Goal: Task Accomplishment & Management: Use online tool/utility

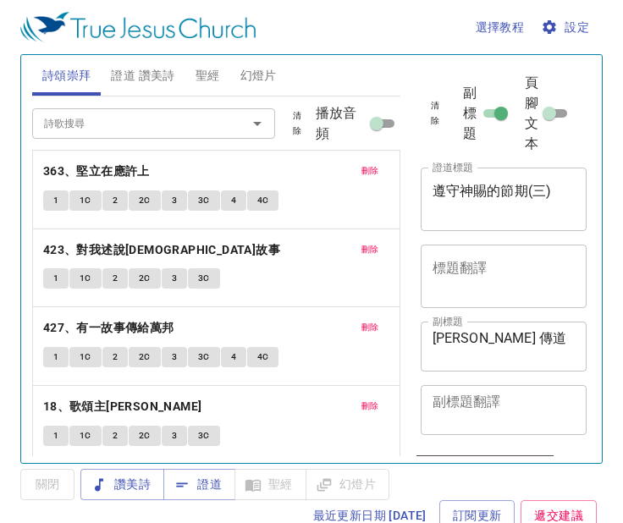
click at [164, 78] on span "證道 讚美詩" at bounding box center [142, 75] width 63 height 21
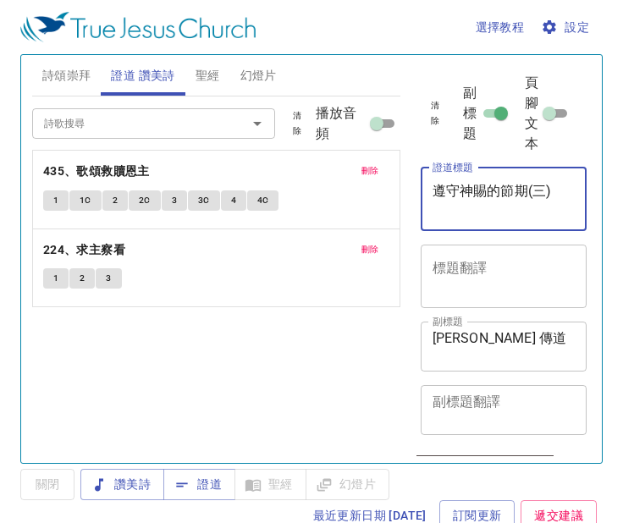
drag, startPoint x: 455, startPoint y: 198, endPoint x: 417, endPoint y: 196, distance: 37.3
drag, startPoint x: 417, startPoint y: 196, endPoint x: 505, endPoint y: 188, distance: 87.6
click at [505, 188] on textarea "遵守神賜的節期(三)" at bounding box center [504, 199] width 143 height 32
click at [560, 191] on textarea "遵守神賜的節期(三)" at bounding box center [504, 199] width 143 height 32
type textarea "遵"
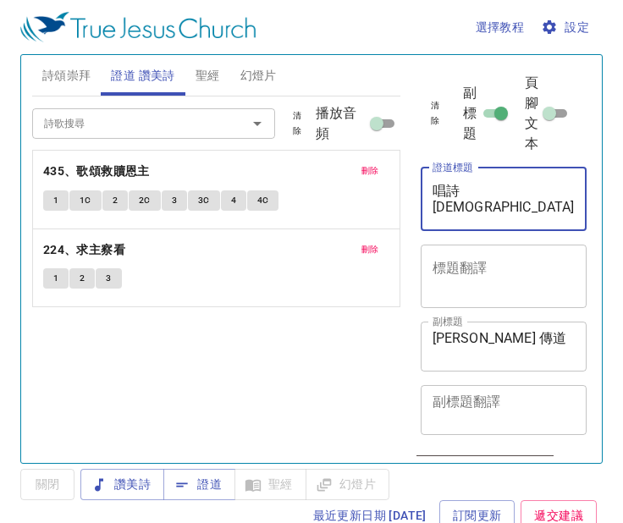
type textarea "唱詩[DEMOGRAPHIC_DATA]"
click at [469, 340] on textarea "高一玟 傳道" at bounding box center [504, 346] width 143 height 32
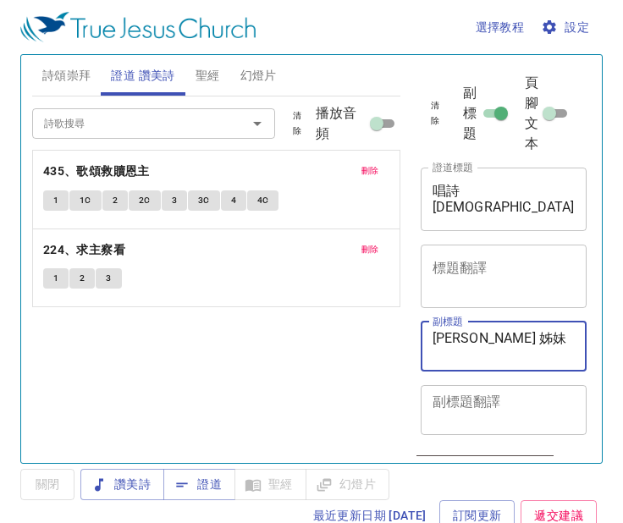
type textarea "[PERSON_NAME] 姊妹"
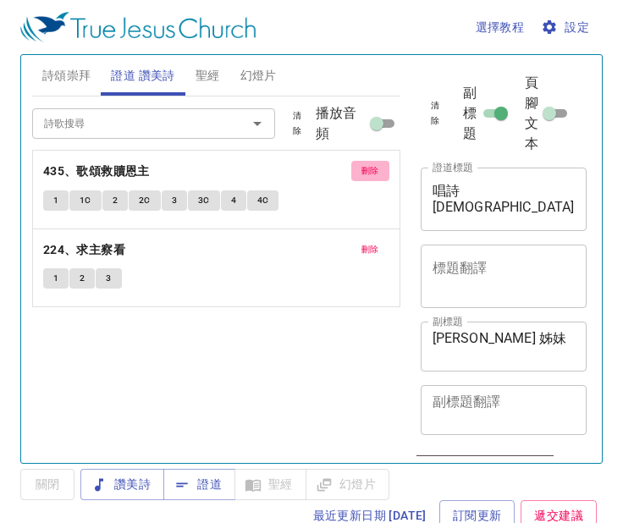
click at [369, 174] on span "刪除" at bounding box center [370, 170] width 18 height 15
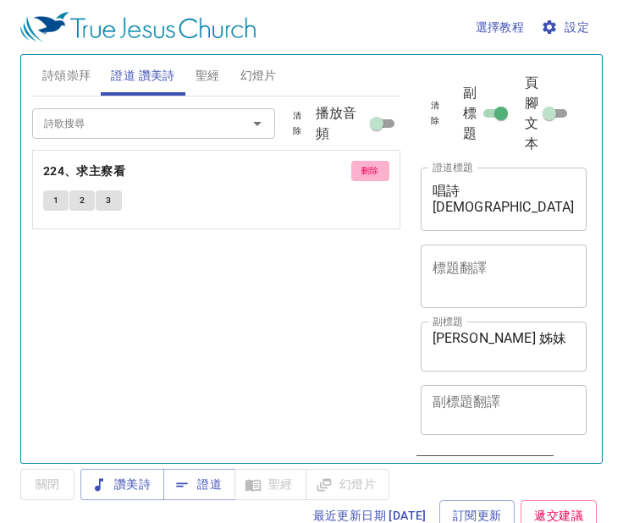
click at [369, 174] on span "刪除" at bounding box center [370, 170] width 18 height 15
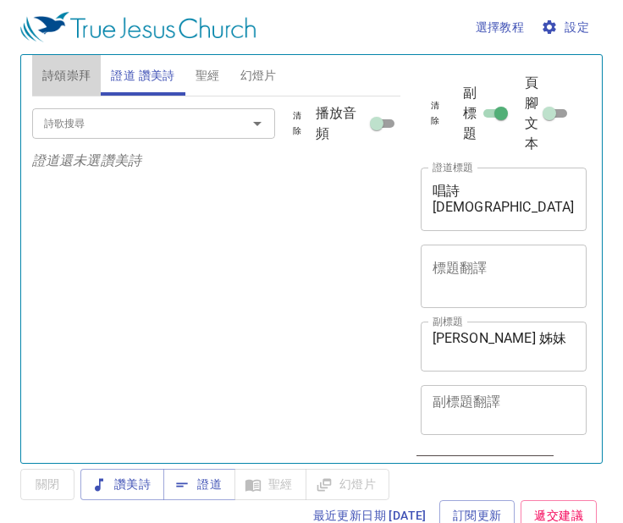
click at [63, 76] on span "詩頌崇拜" at bounding box center [66, 75] width 49 height 21
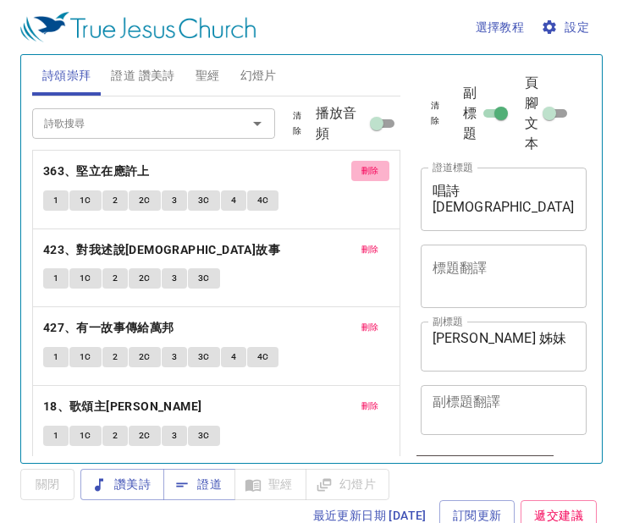
click at [361, 174] on span "刪除" at bounding box center [370, 170] width 18 height 15
click at [361, 242] on span "刪除" at bounding box center [370, 249] width 18 height 15
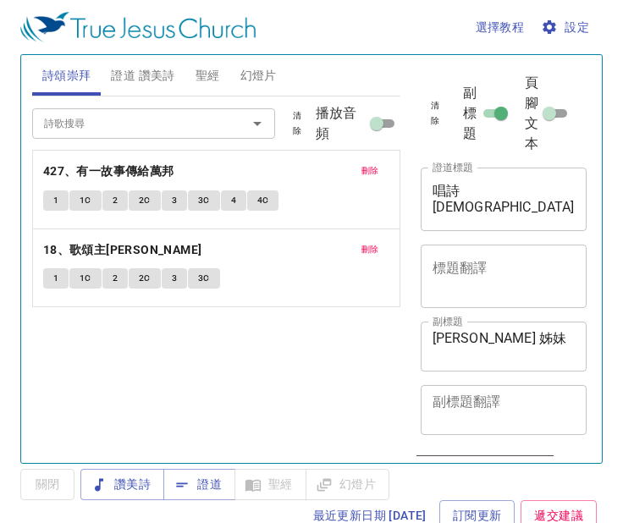
click at [361, 174] on span "刪除" at bounding box center [370, 170] width 18 height 15
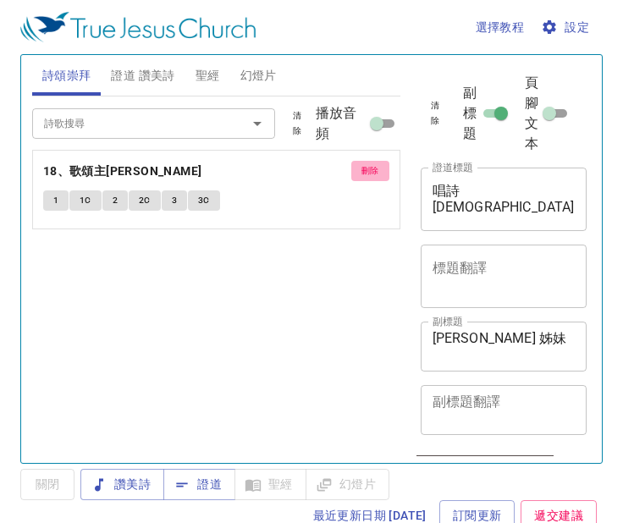
click at [361, 174] on span "刪除" at bounding box center [370, 170] width 18 height 15
click at [361, 174] on div "詩歌搜尋 詩歌搜尋 清除 播放音頻 刪除 18、歌頌主恩 1 1C 2 2C 3 3C" at bounding box center [216, 273] width 368 height 352
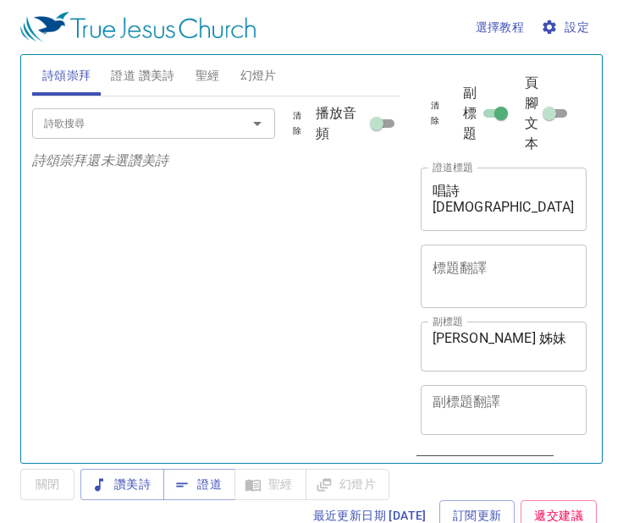
click at [185, 130] on input "詩歌搜尋" at bounding box center [128, 122] width 183 height 19
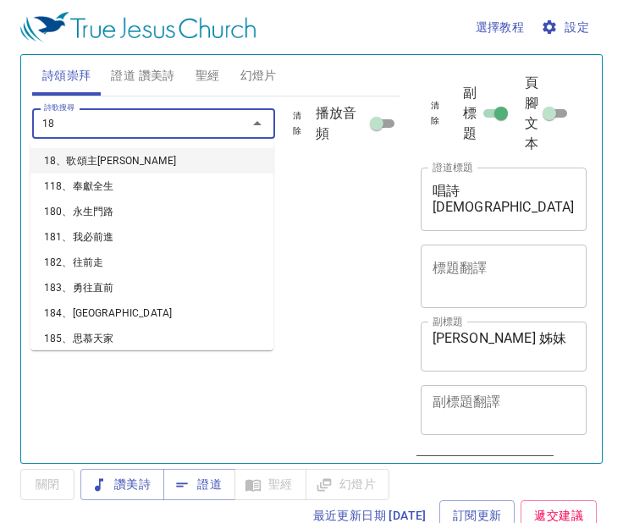
type input "187"
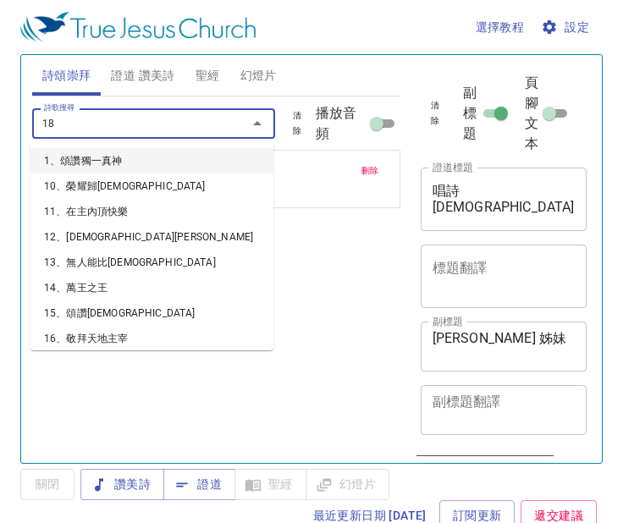
type input "188"
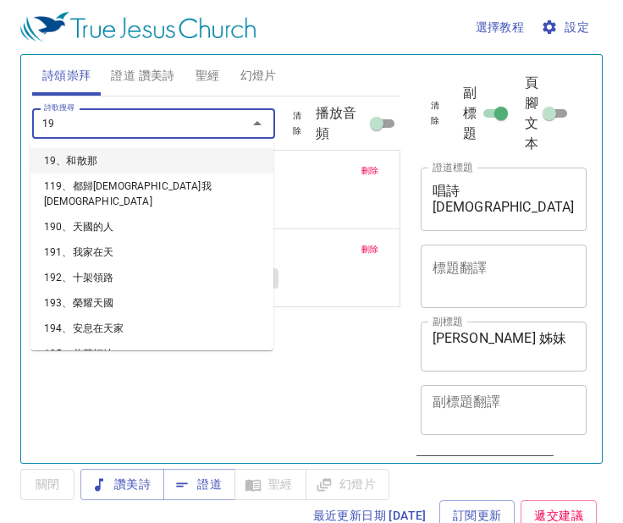
type input "193"
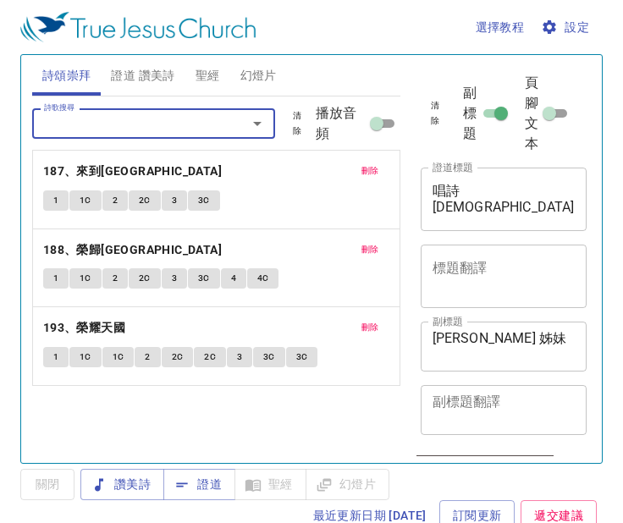
click at [119, 77] on span "證道 讚美詩" at bounding box center [142, 75] width 63 height 21
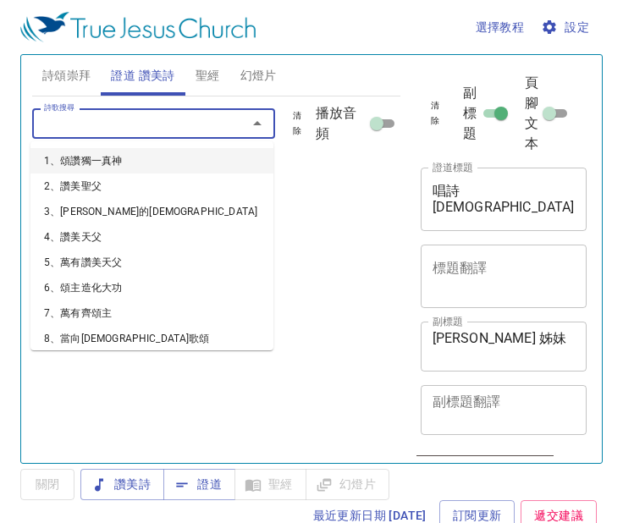
click at [129, 120] on input "詩歌搜尋" at bounding box center [128, 122] width 183 height 19
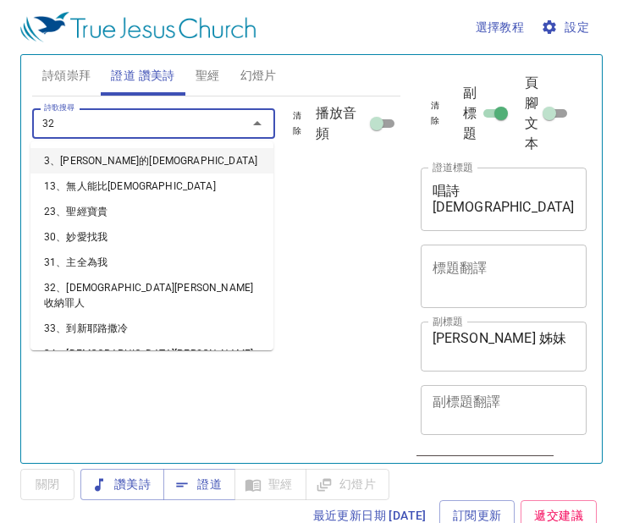
type input "322"
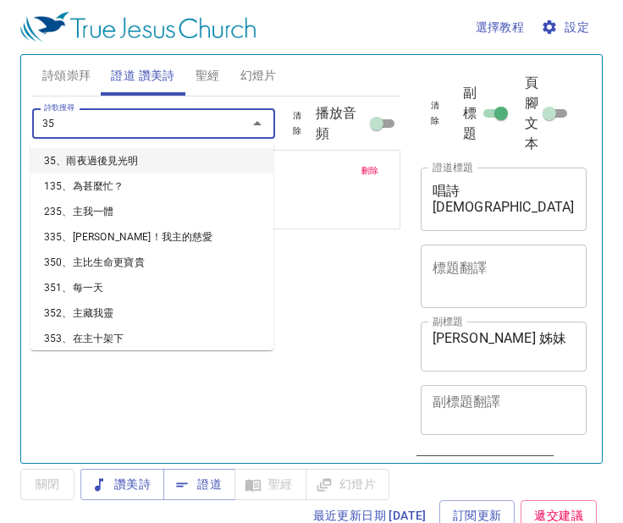
type input "355"
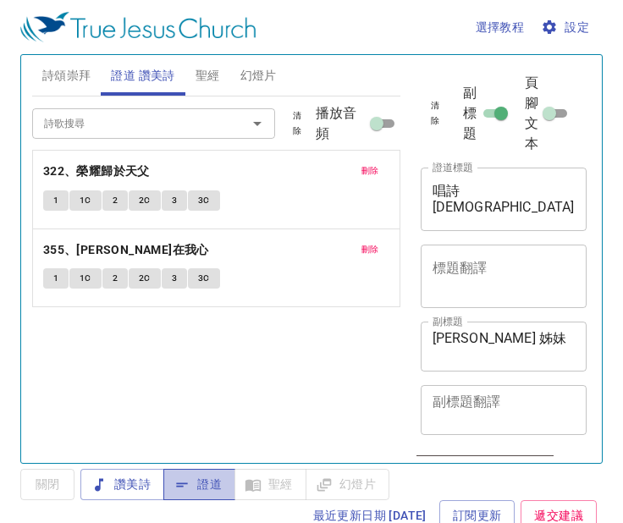
click at [205, 481] on span "證道" at bounding box center [199, 484] width 45 height 21
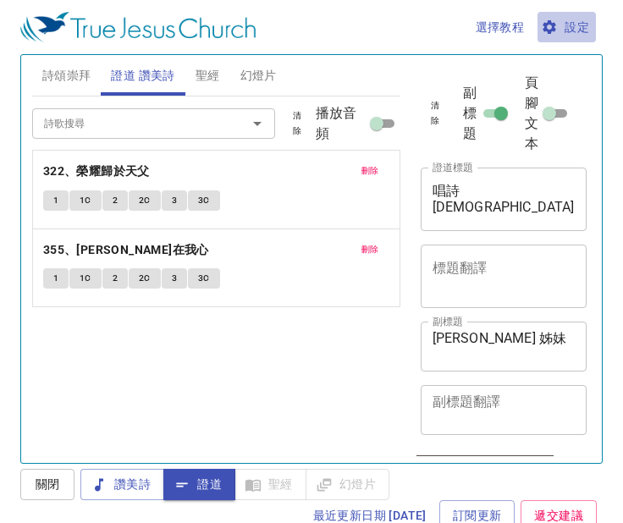
click at [579, 26] on span "設定" at bounding box center [566, 27] width 45 height 21
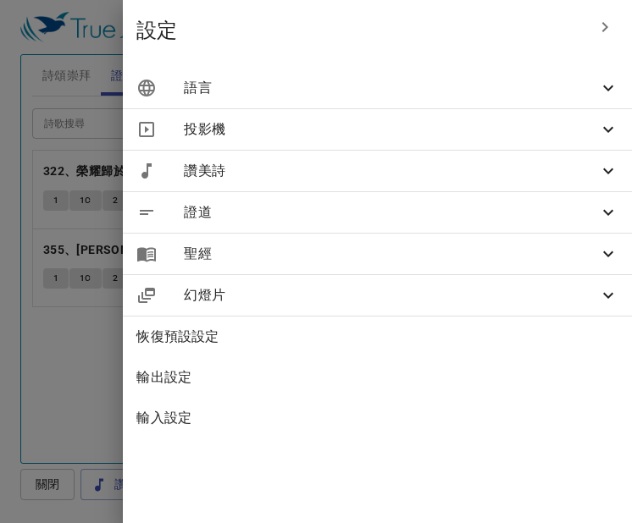
click at [572, 95] on span "語言" at bounding box center [391, 88] width 414 height 20
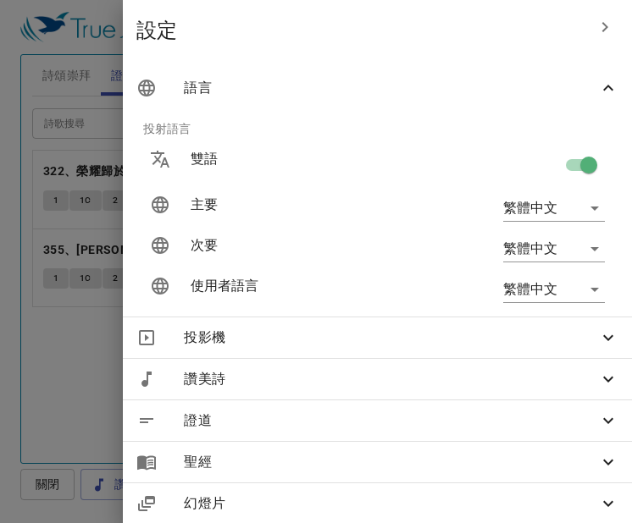
click at [577, 161] on input "checkbox" at bounding box center [588, 168] width 97 height 32
checkbox input "false"
click at [55, 378] on div at bounding box center [316, 261] width 632 height 523
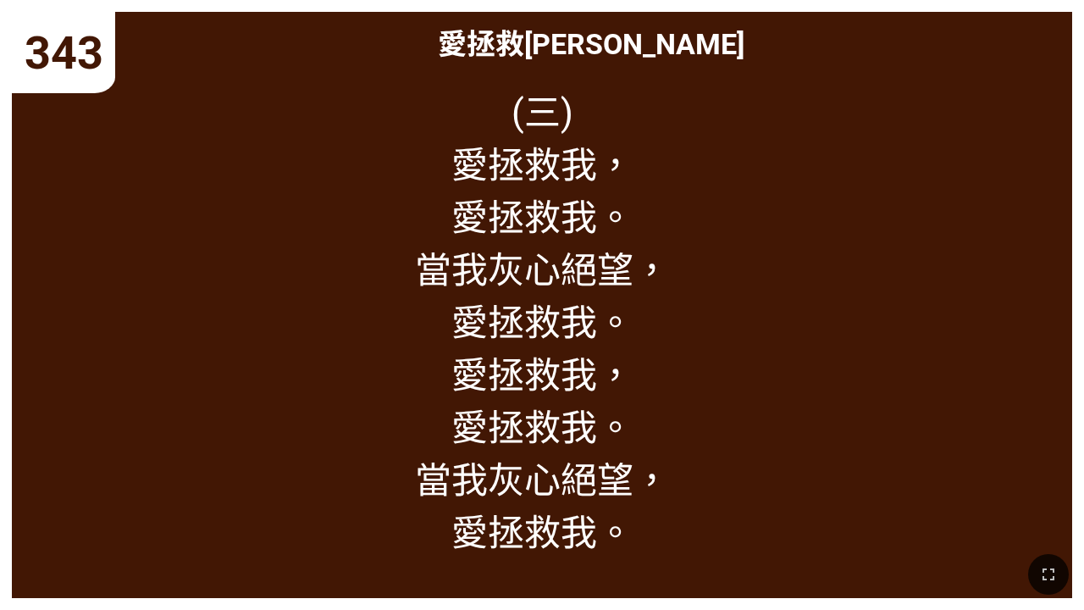
click at [30, 108] on div "([PERSON_NAME]) 愛拯救我， 愛拯救我。 當我灰心絕望， 愛拯救我。 愛拯救我， 愛拯救我。 當我灰心絕望， 愛拯救我。" at bounding box center [542, 333] width 1060 height 527
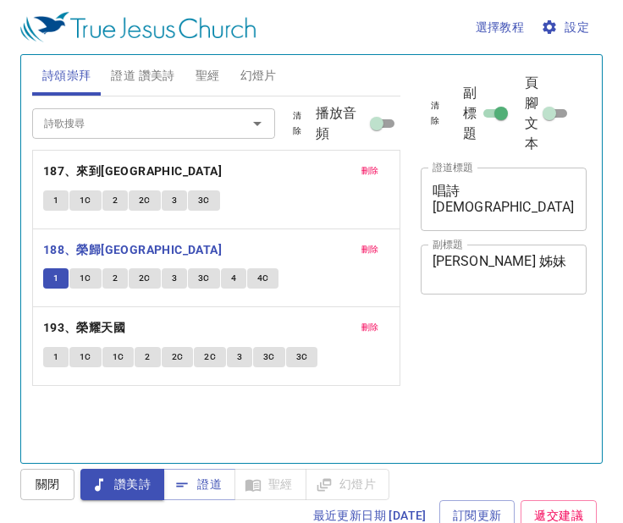
scroll to position [8, 0]
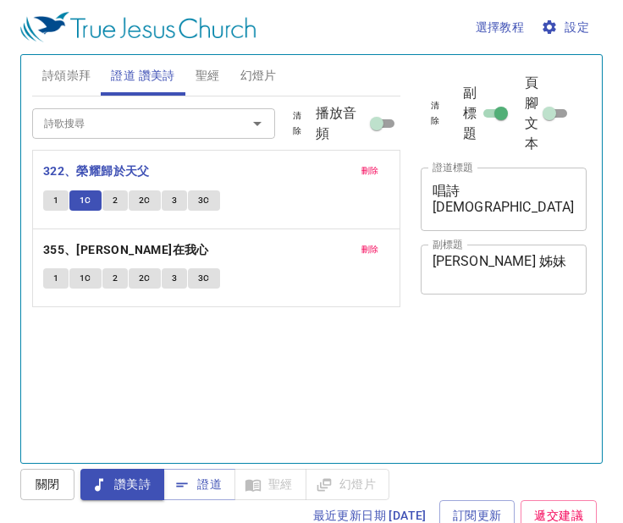
scroll to position [8, 0]
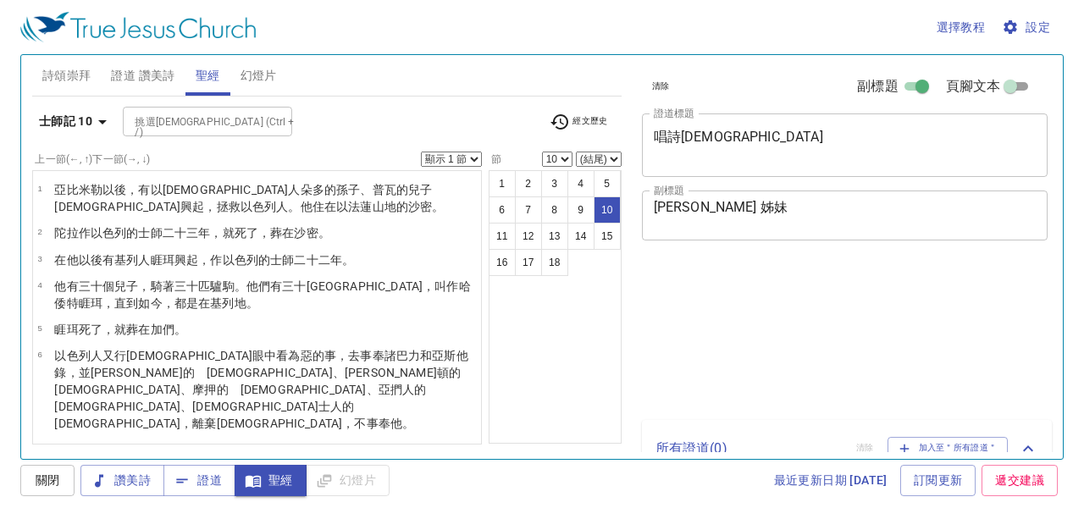
select select "10"
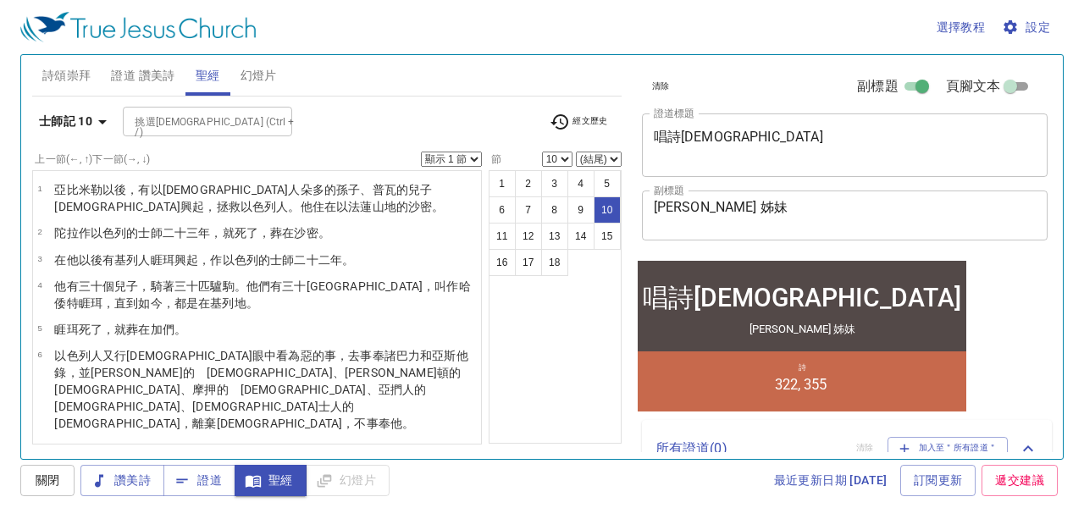
scroll to position [274, 0]
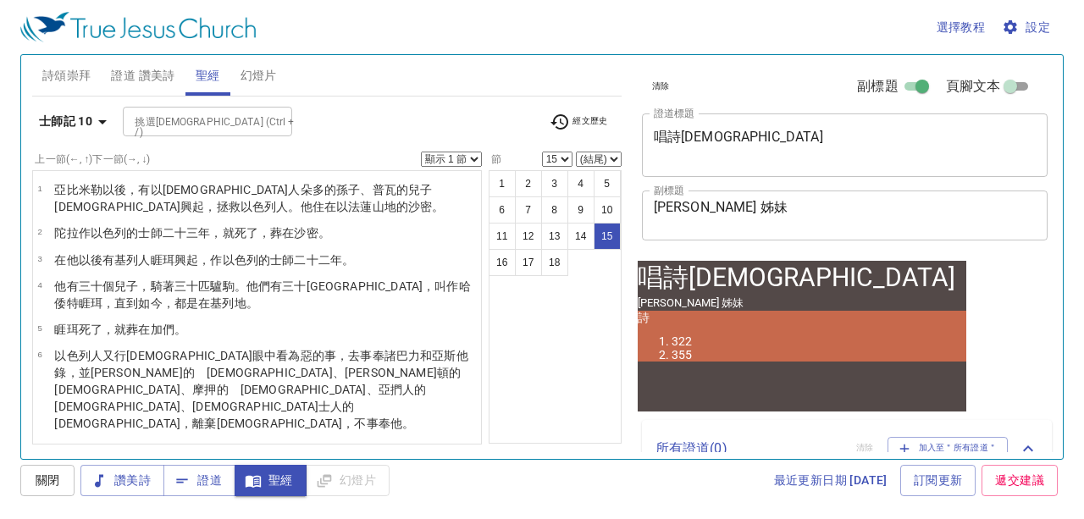
click at [73, 76] on span "詩頌崇拜" at bounding box center [66, 75] width 49 height 21
click at [55, 83] on span "詩頌崇拜" at bounding box center [66, 75] width 49 height 21
click at [58, 80] on span "詩頌崇拜" at bounding box center [66, 75] width 49 height 21
click at [62, 77] on span "詩頌崇拜" at bounding box center [66, 75] width 49 height 21
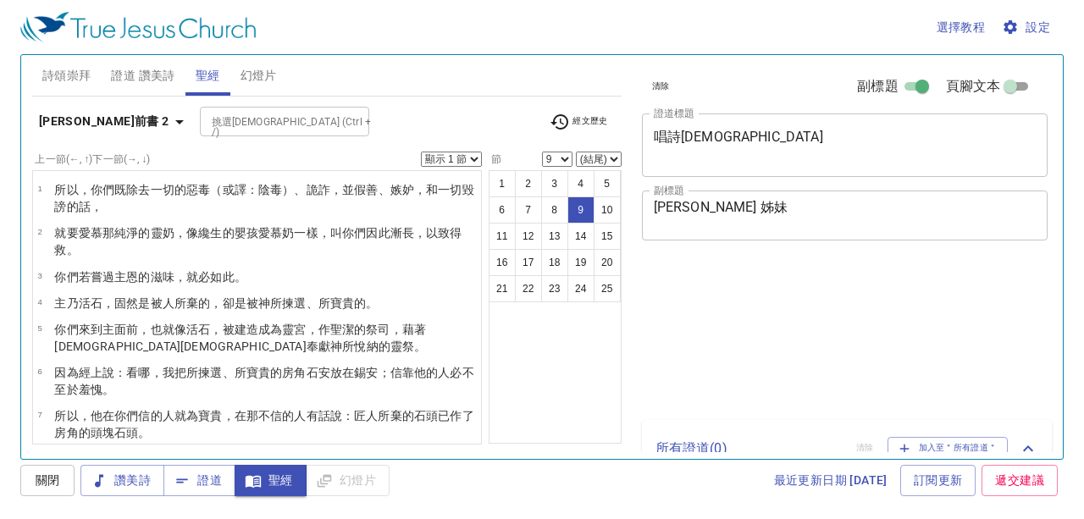
select select "9"
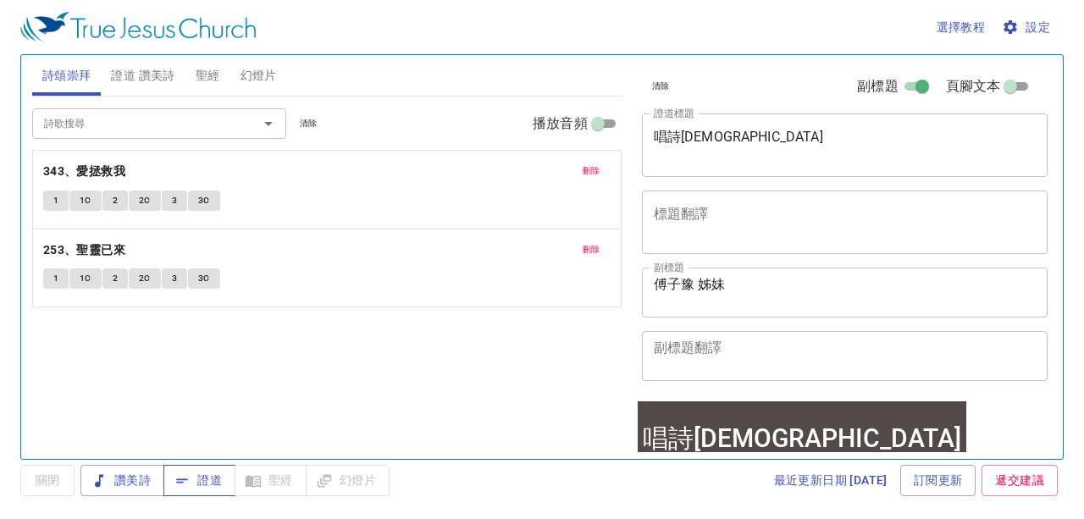
click at [210, 487] on span "證道" at bounding box center [199, 480] width 45 height 21
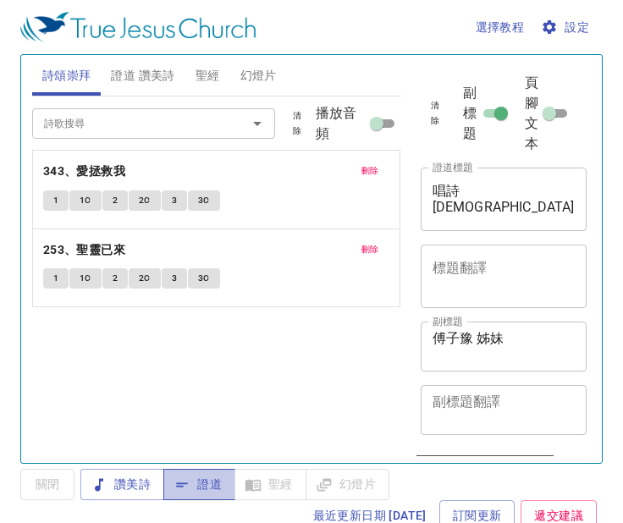
click at [201, 480] on span "證道" at bounding box center [199, 484] width 45 height 21
click at [367, 169] on span "刪除" at bounding box center [370, 170] width 18 height 15
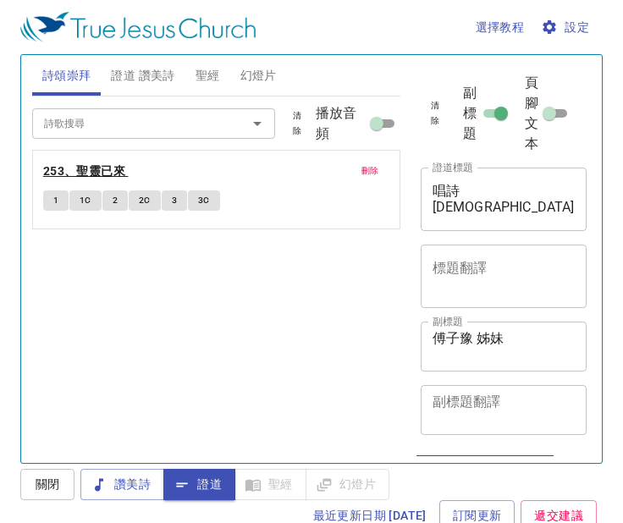
click at [103, 172] on b "253、聖靈已來" at bounding box center [84, 171] width 82 height 21
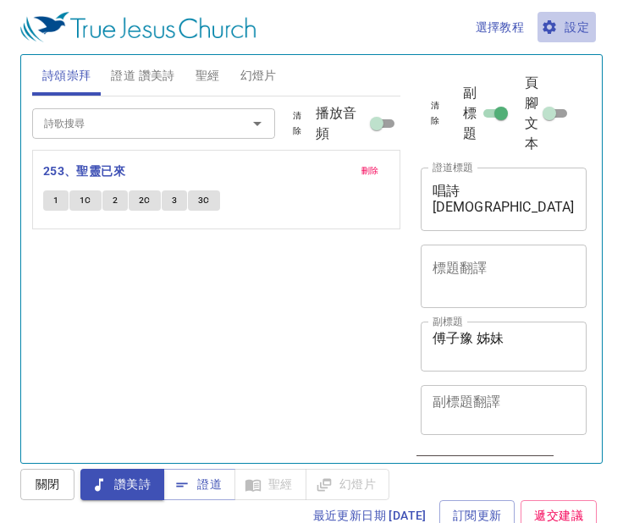
click at [584, 29] on span "設定" at bounding box center [566, 27] width 45 height 21
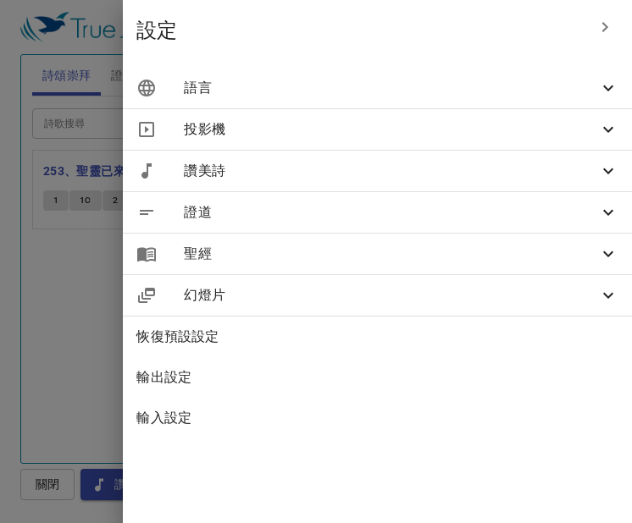
click at [557, 81] on span "語言" at bounding box center [391, 88] width 414 height 20
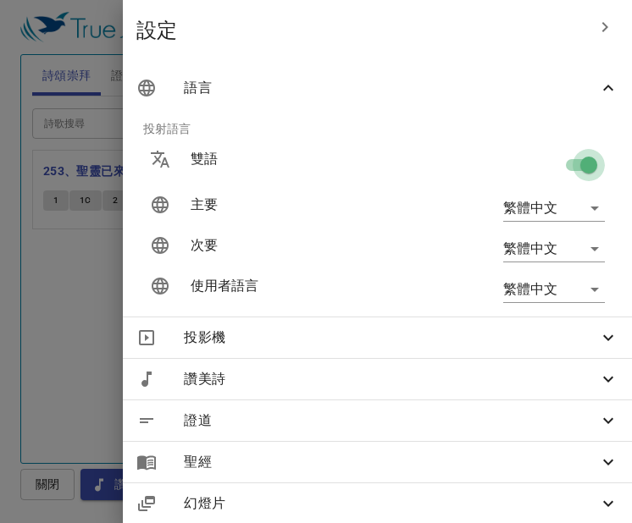
click at [563, 163] on input "checkbox" at bounding box center [588, 168] width 97 height 32
checkbox input "false"
click at [112, 290] on div at bounding box center [316, 261] width 632 height 523
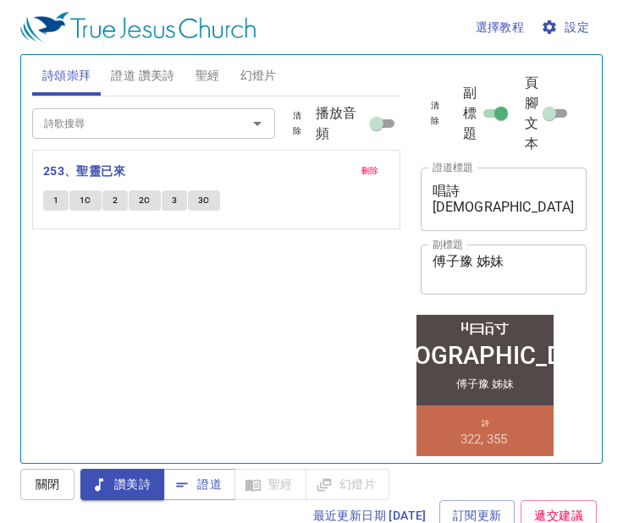
click at [56, 204] on span "1" at bounding box center [55, 200] width 5 height 15
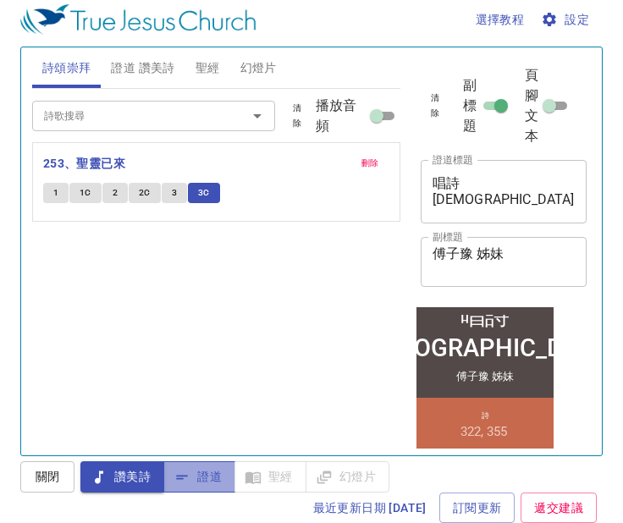
click at [205, 484] on span "證道" at bounding box center [199, 476] width 45 height 21
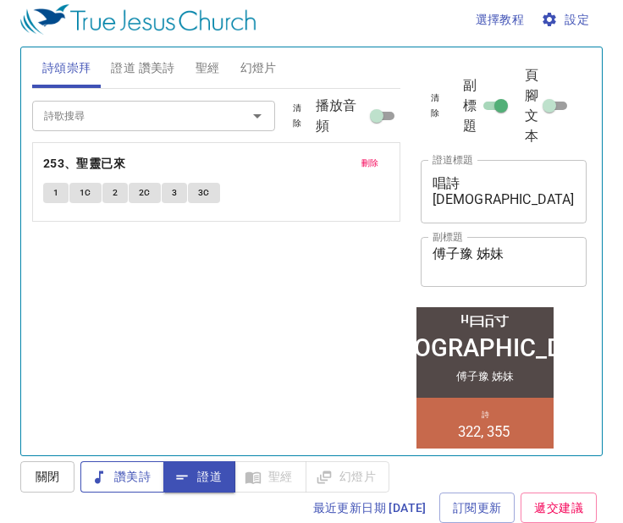
drag, startPoint x: 205, startPoint y: 484, endPoint x: 132, endPoint y: 477, distance: 73.2
click at [132, 477] on span "讚美詩" at bounding box center [122, 476] width 57 height 21
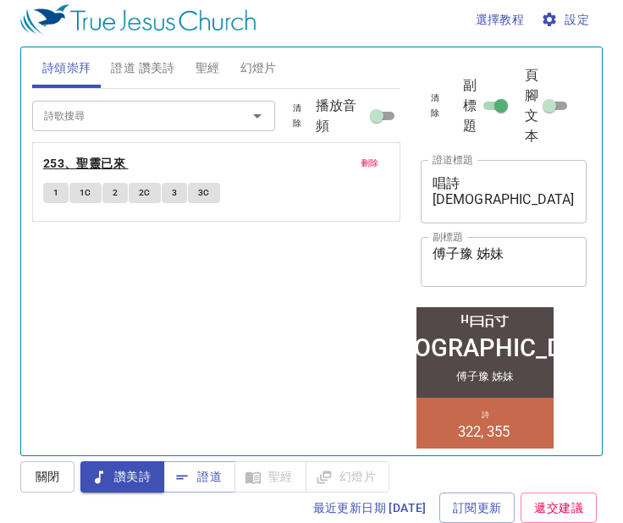
click at [84, 163] on b "253、聖靈已來" at bounding box center [84, 163] width 82 height 21
click at [64, 196] on button "1" at bounding box center [55, 193] width 25 height 20
click at [208, 193] on button "3C" at bounding box center [204, 193] width 32 height 20
click at [200, 488] on button "證道" at bounding box center [199, 476] width 72 height 31
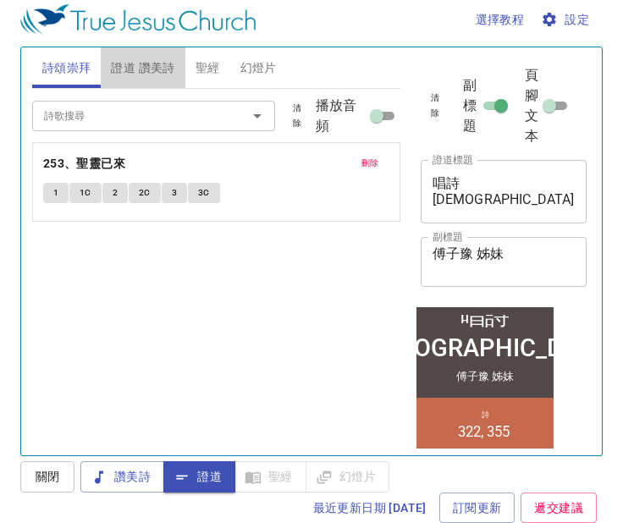
click at [142, 69] on span "證道 讚美詩" at bounding box center [142, 68] width 63 height 21
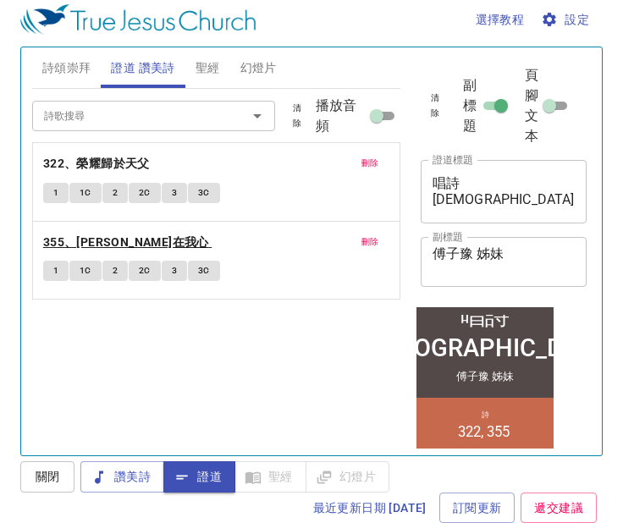
click at [111, 236] on b "355、[PERSON_NAME]在我心" at bounding box center [126, 242] width 166 height 21
click at [58, 266] on button "1" at bounding box center [55, 271] width 25 height 20
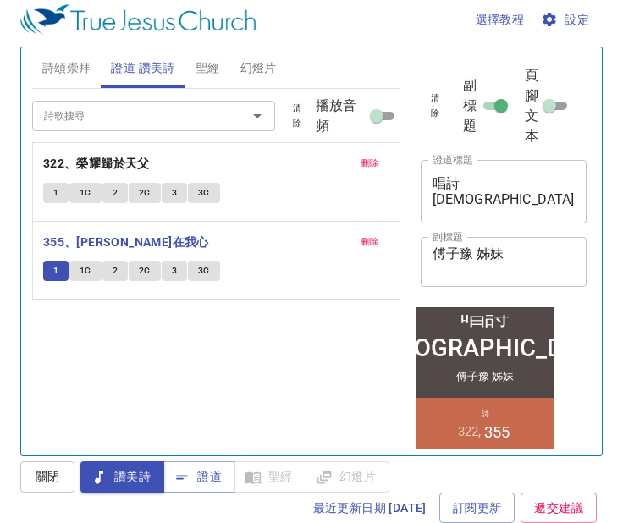
click at [68, 69] on span "詩頌崇拜" at bounding box center [66, 68] width 49 height 21
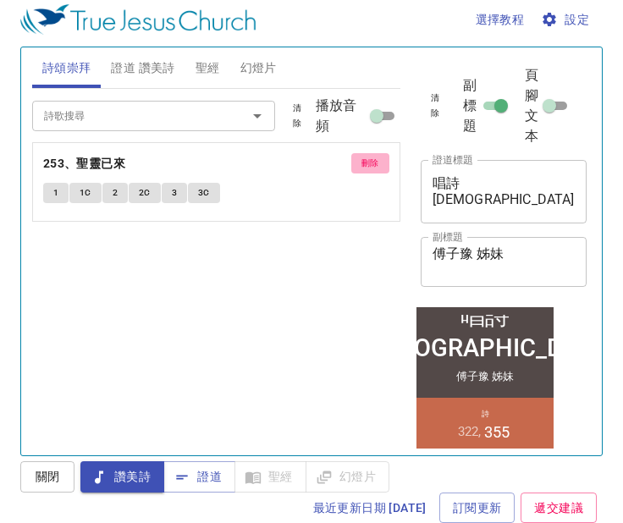
click at [371, 163] on span "刪除" at bounding box center [370, 163] width 18 height 15
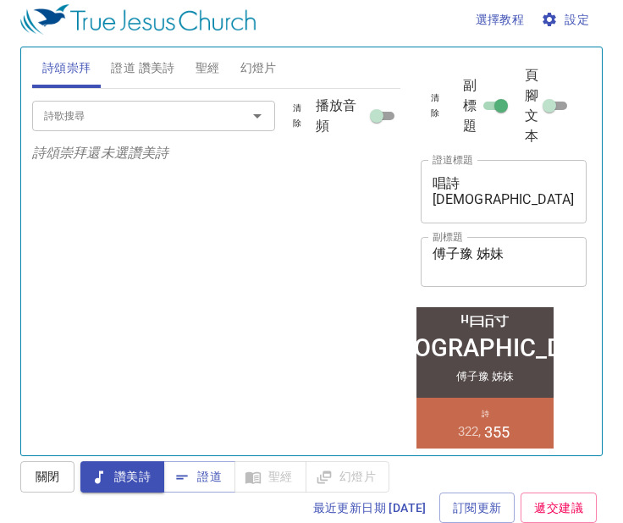
click at [141, 59] on span "證道 讚美詩" at bounding box center [142, 68] width 63 height 21
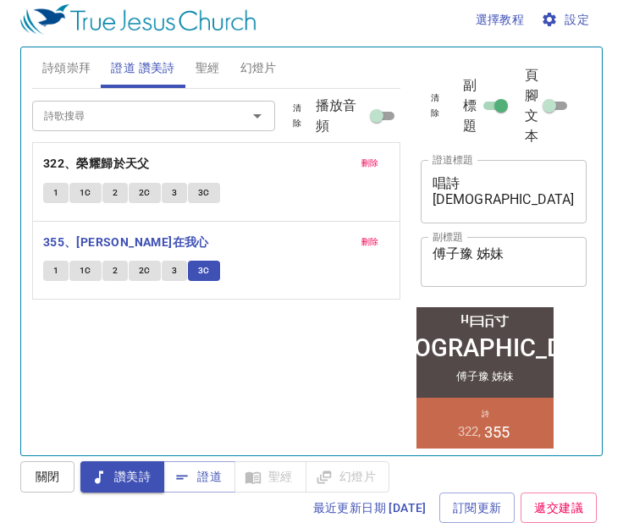
scroll to position [8, 0]
